Goal: Task Accomplishment & Management: Manage account settings

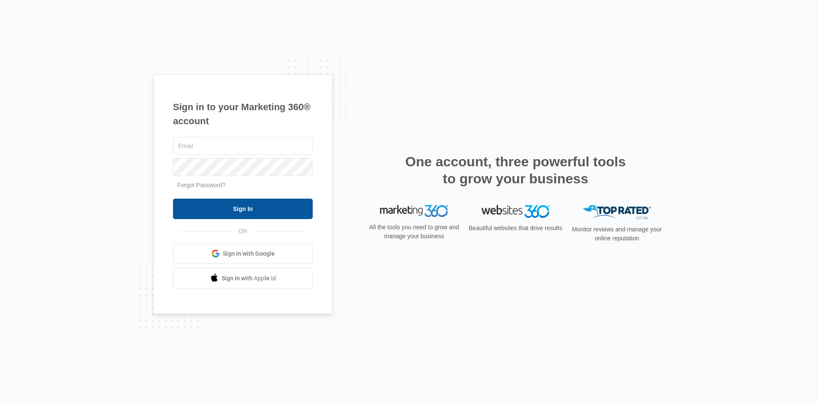
type input "[EMAIL_ADDRESS][DOMAIN_NAME]"
click at [221, 204] on input "Sign In" at bounding box center [243, 209] width 140 height 20
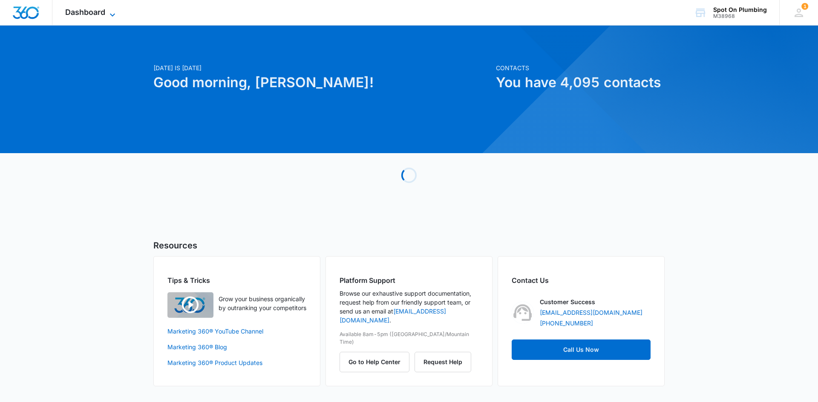
click at [99, 9] on span "Dashboard" at bounding box center [85, 12] width 40 height 9
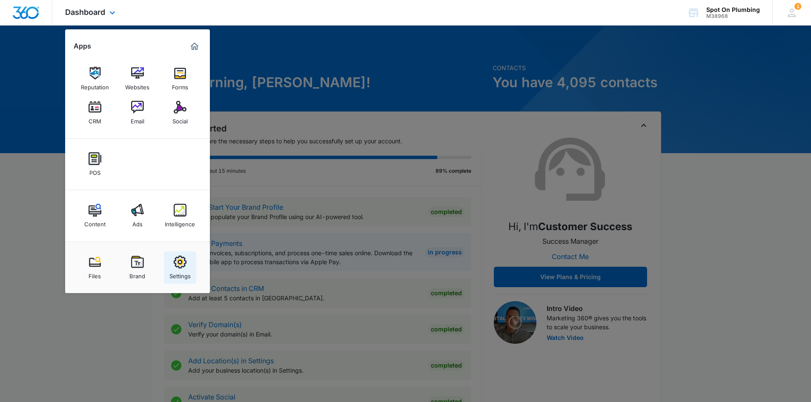
click at [178, 263] on img at bounding box center [180, 262] width 13 height 13
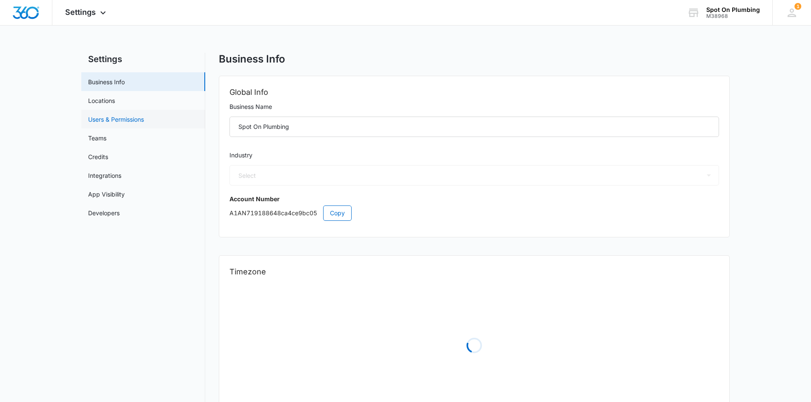
select select "8"
select select "US"
select select "America/[GEOGRAPHIC_DATA]"
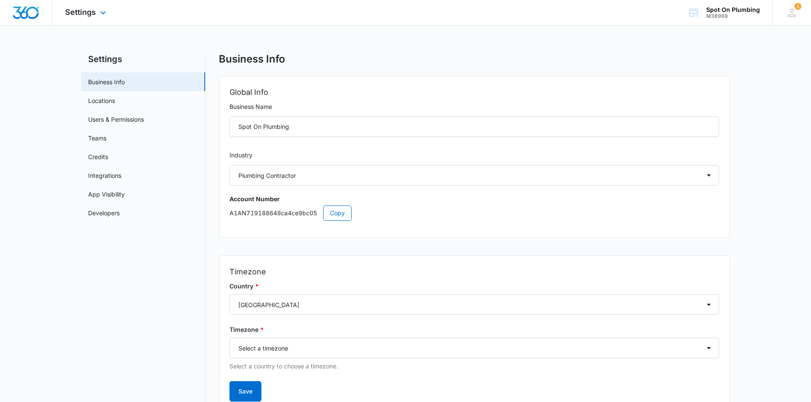
click at [98, 8] on div "Settings Apps Reputation Websites Forms CRM Email Social POS Content Ads Intell…" at bounding box center [86, 12] width 69 height 25
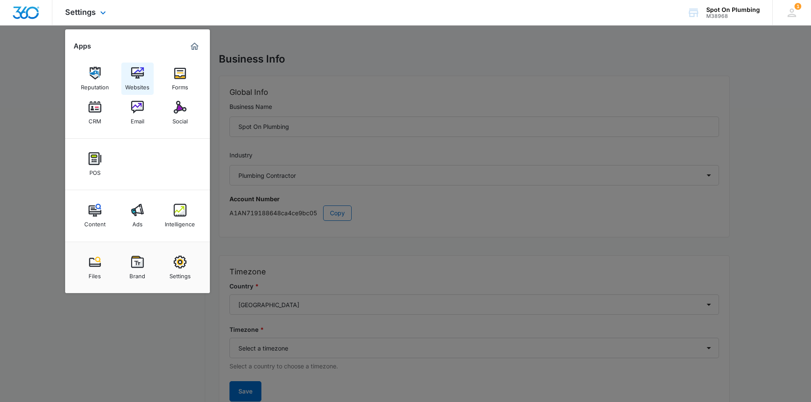
click at [144, 83] on div "Websites" at bounding box center [137, 85] width 24 height 11
